Goal: Find contact information: Find contact information

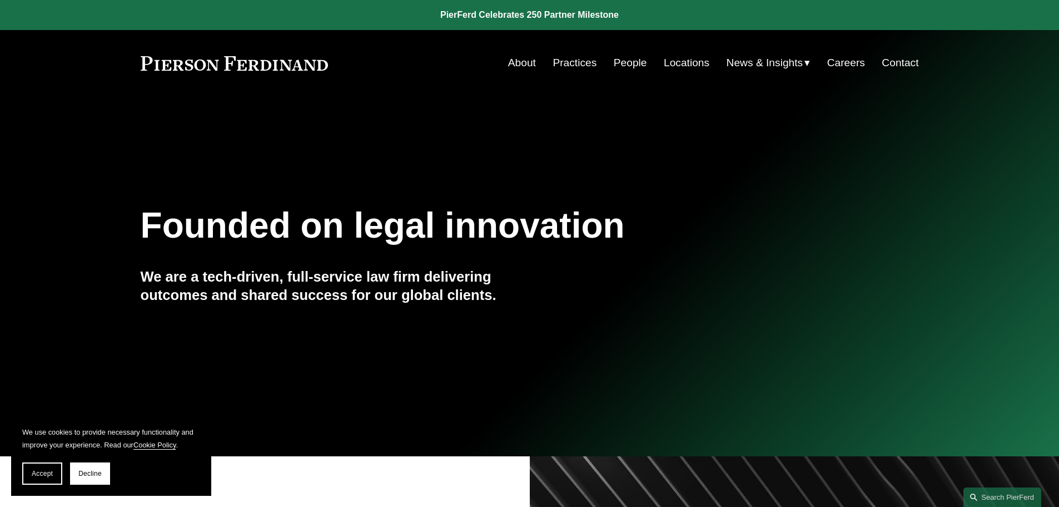
click at [664, 62] on link "Locations" at bounding box center [687, 62] width 46 height 21
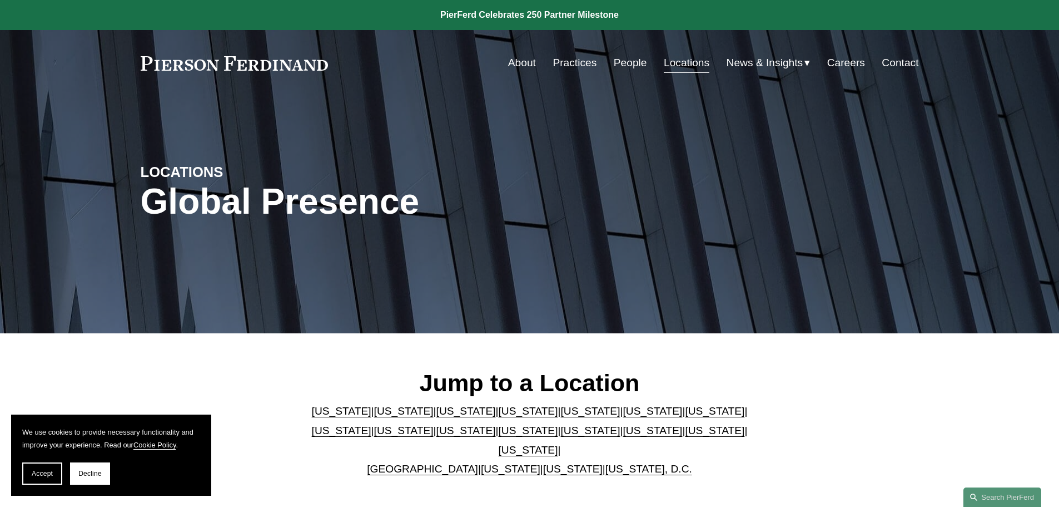
click at [678, 66] on link "Locations" at bounding box center [687, 62] width 46 height 21
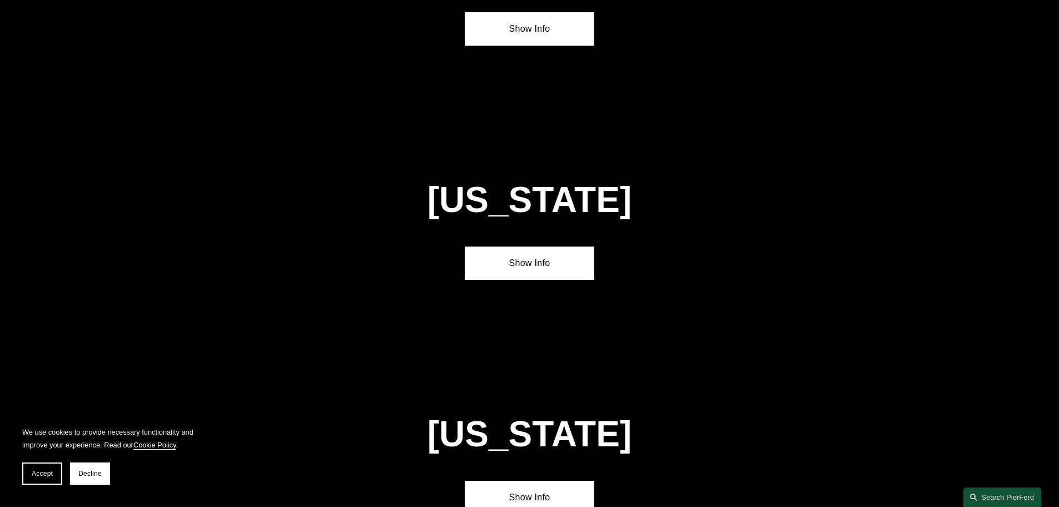
scroll to position [723, 0]
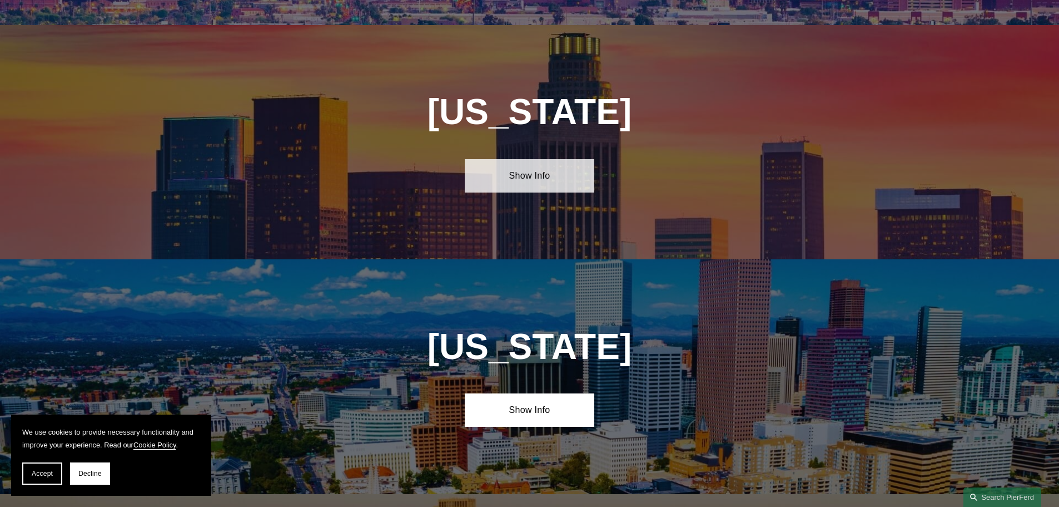
click at [532, 173] on link "Show Info" at bounding box center [530, 175] width 130 height 33
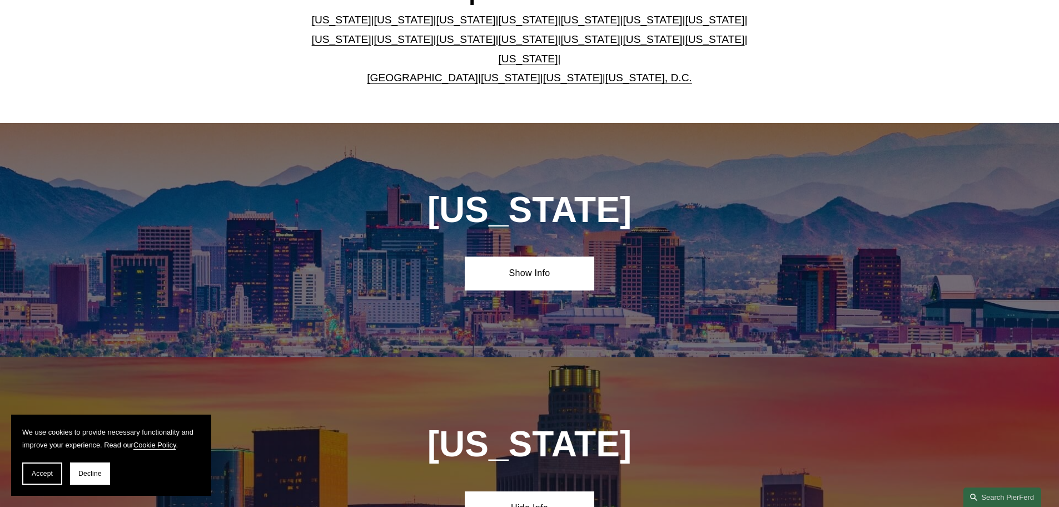
scroll to position [334, 0]
